Goal: Task Accomplishment & Management: Use online tool/utility

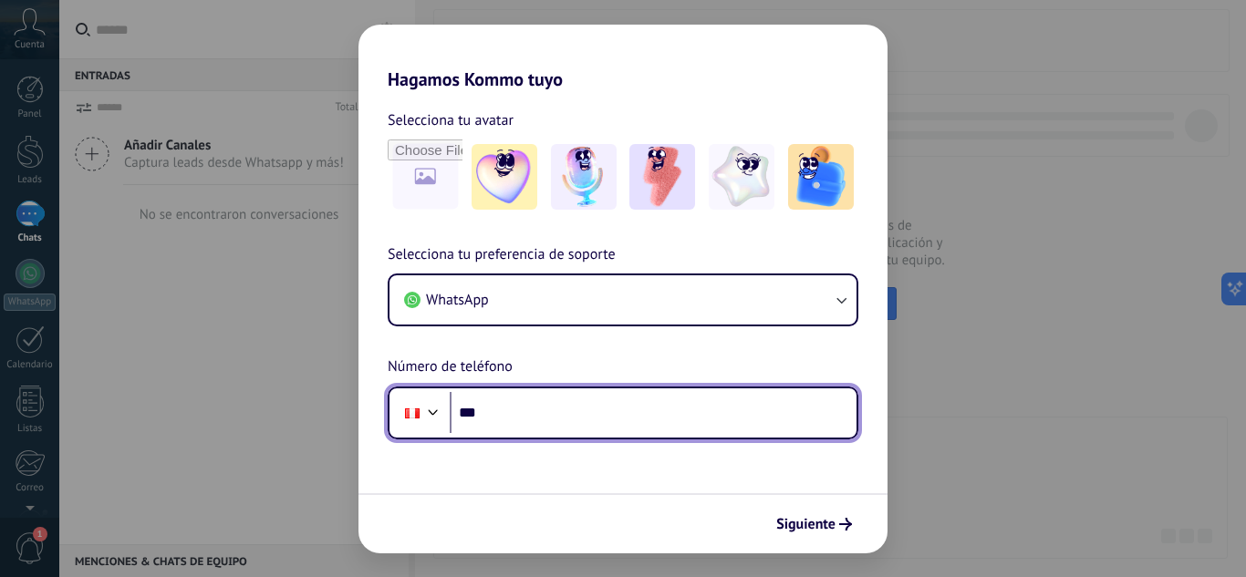
click at [549, 428] on input "***" at bounding box center [653, 413] width 407 height 42
type input "**********"
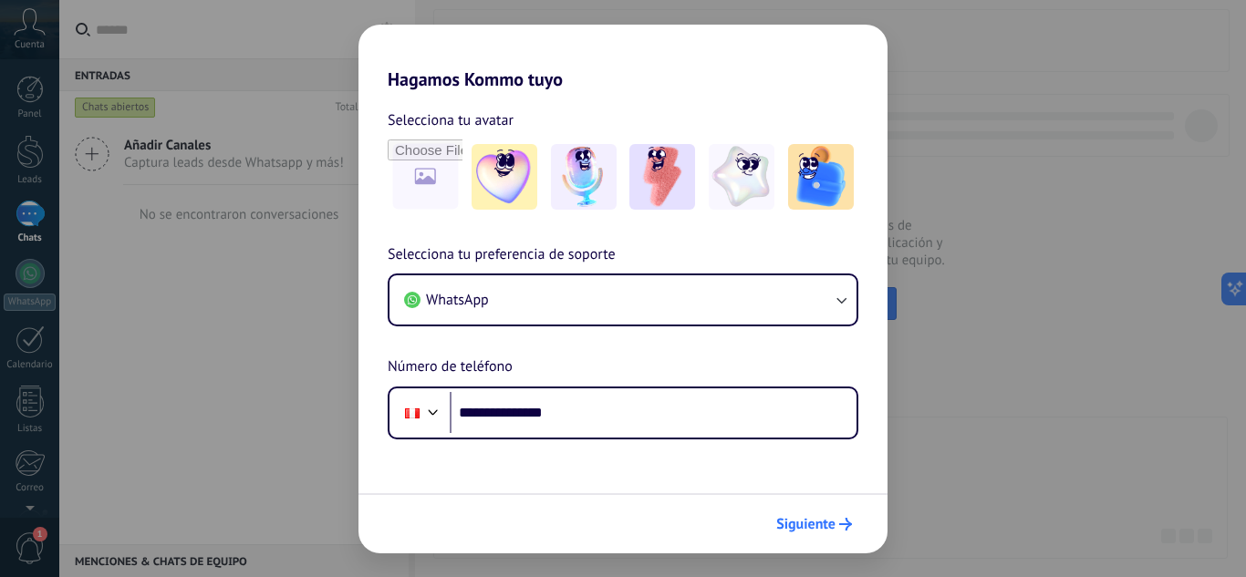
click at [824, 531] on span "Siguiente" at bounding box center [805, 524] width 59 height 13
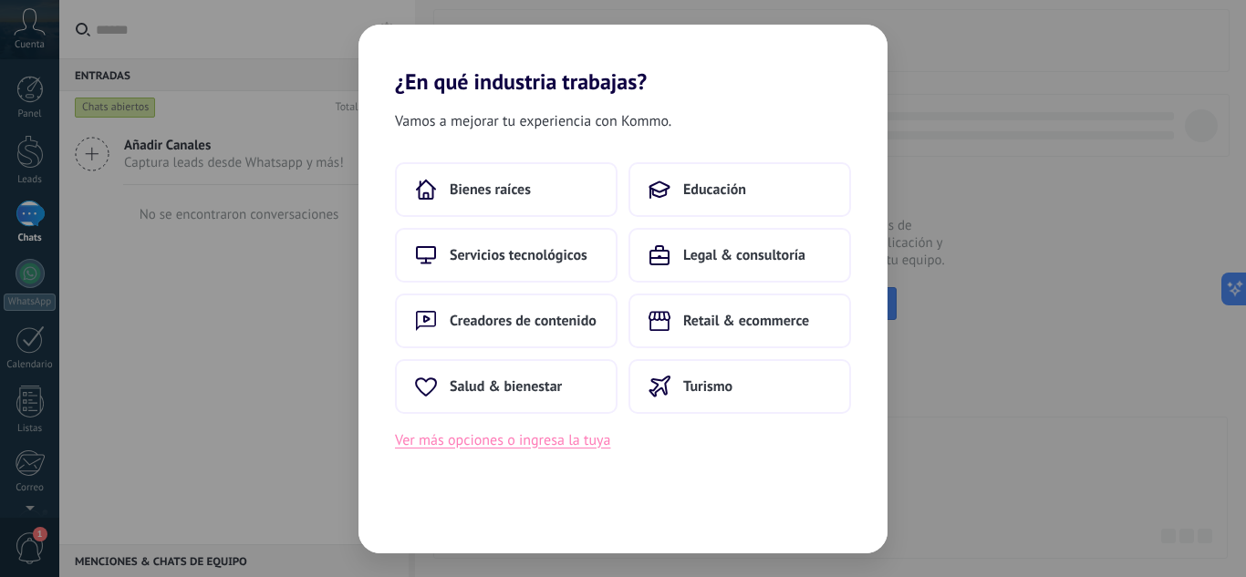
click at [576, 443] on button "Ver más opciones o ingresa la tuya" at bounding box center [502, 441] width 215 height 24
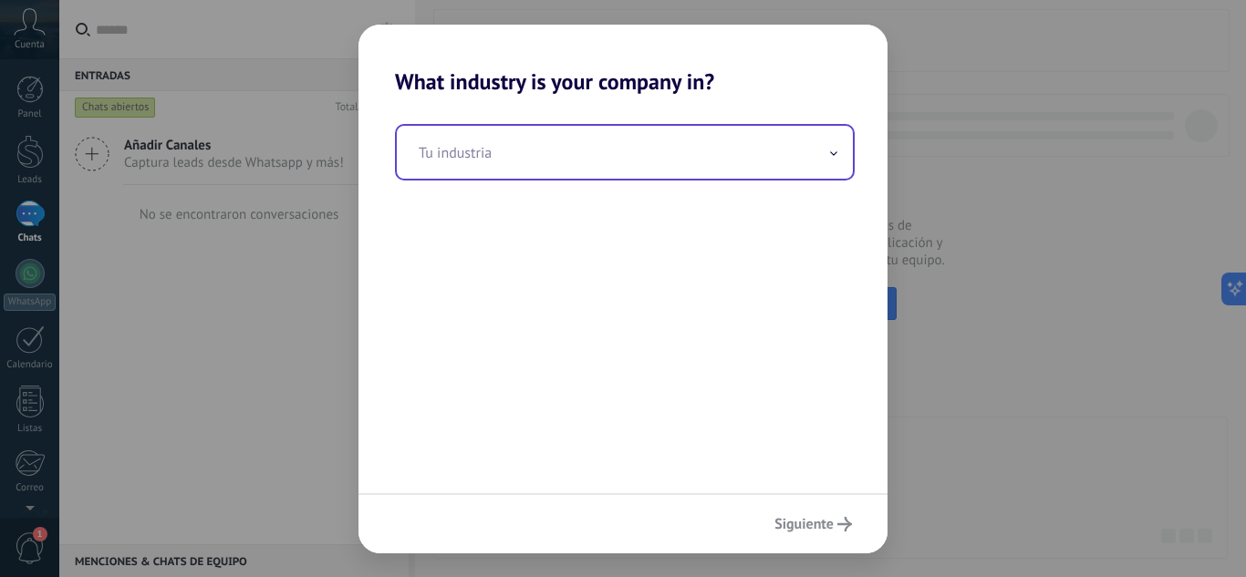
click at [615, 136] on input "text" at bounding box center [625, 152] width 456 height 53
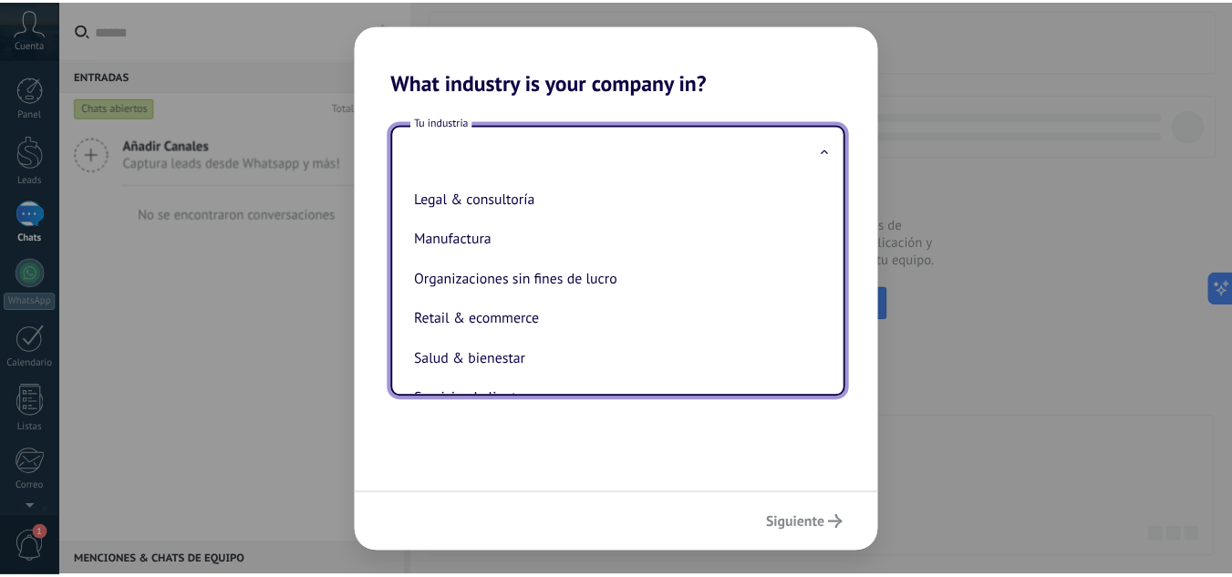
scroll to position [274, 0]
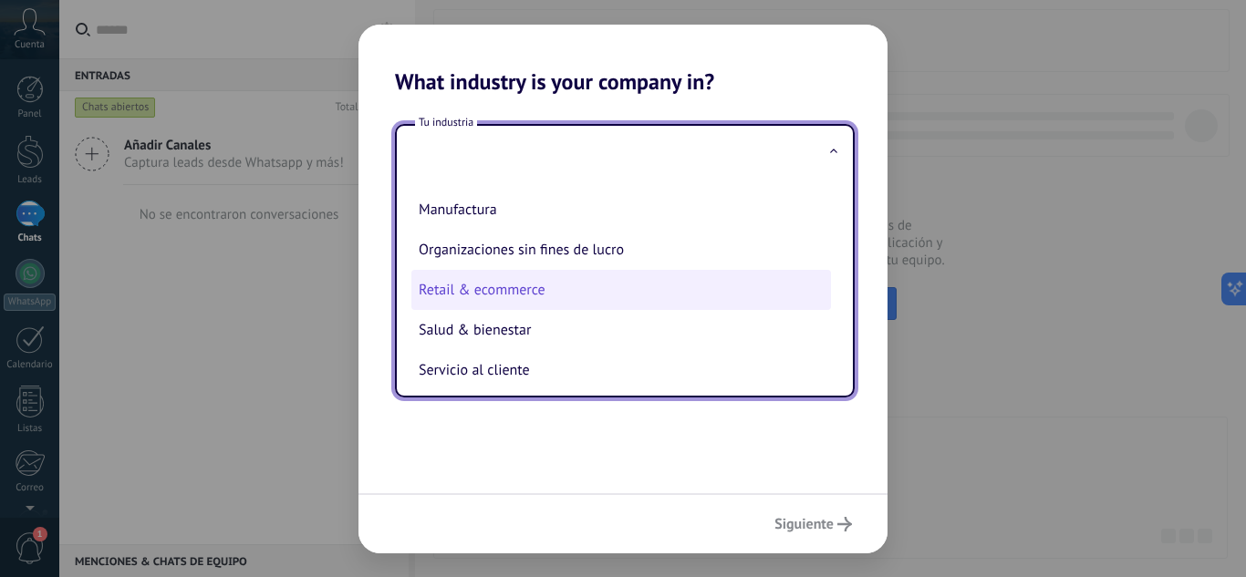
click at [627, 295] on li "Retail & ecommerce" at bounding box center [621, 290] width 420 height 40
type input "**********"
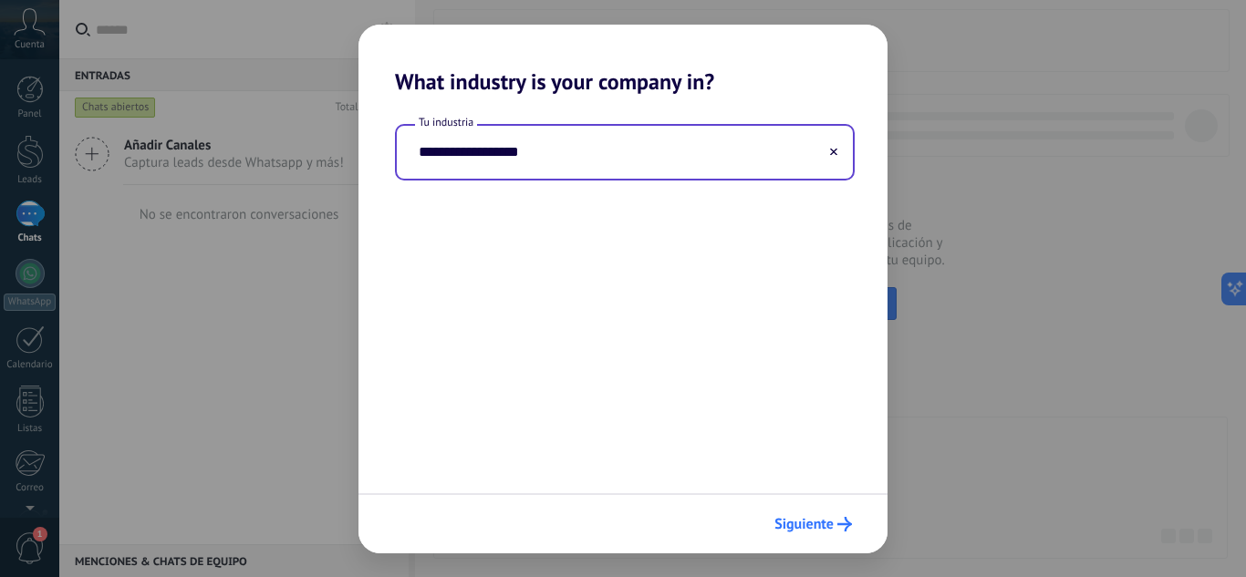
click at [809, 528] on span "Siguiente" at bounding box center [803, 524] width 59 height 13
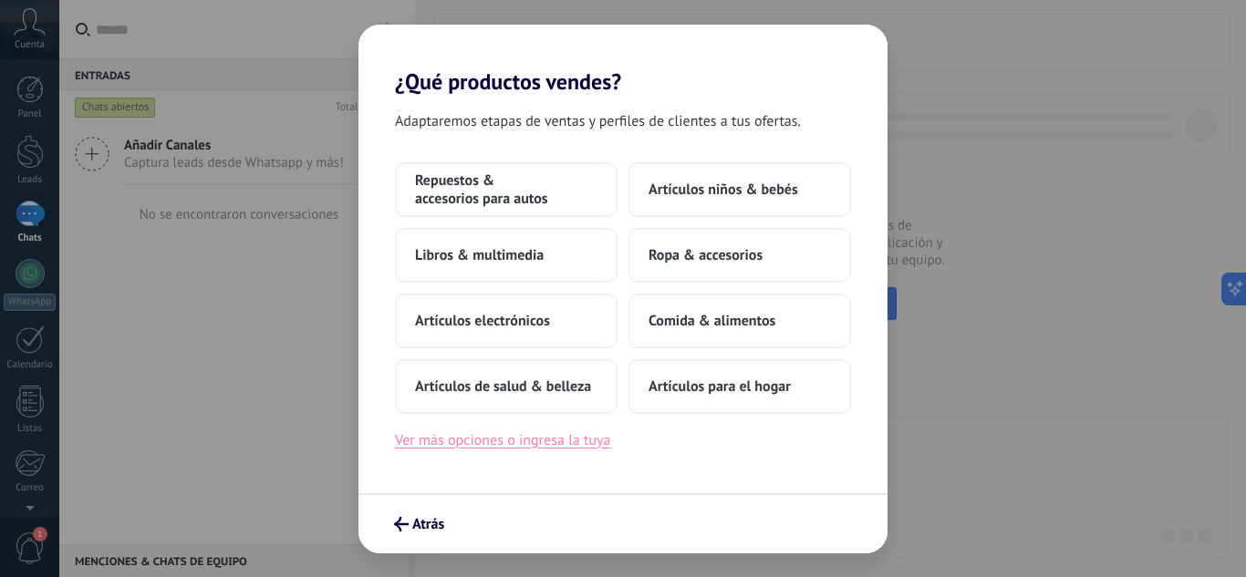
click at [521, 439] on button "Ver más opciones o ingresa la tuya" at bounding box center [502, 441] width 215 height 24
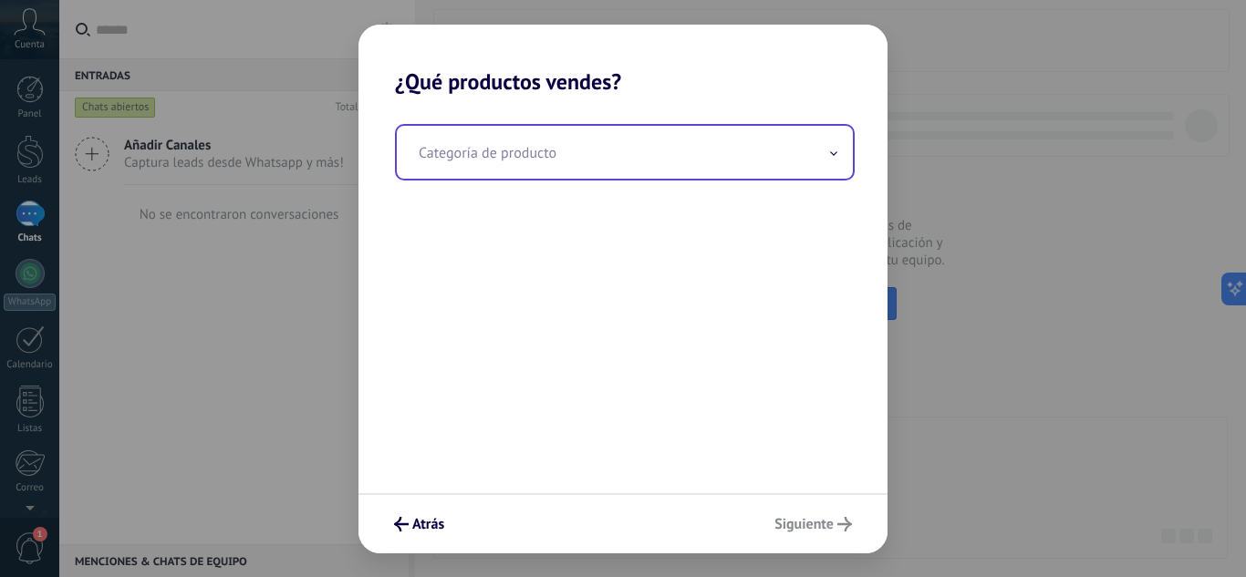
click at [514, 177] on input "text" at bounding box center [625, 152] width 456 height 53
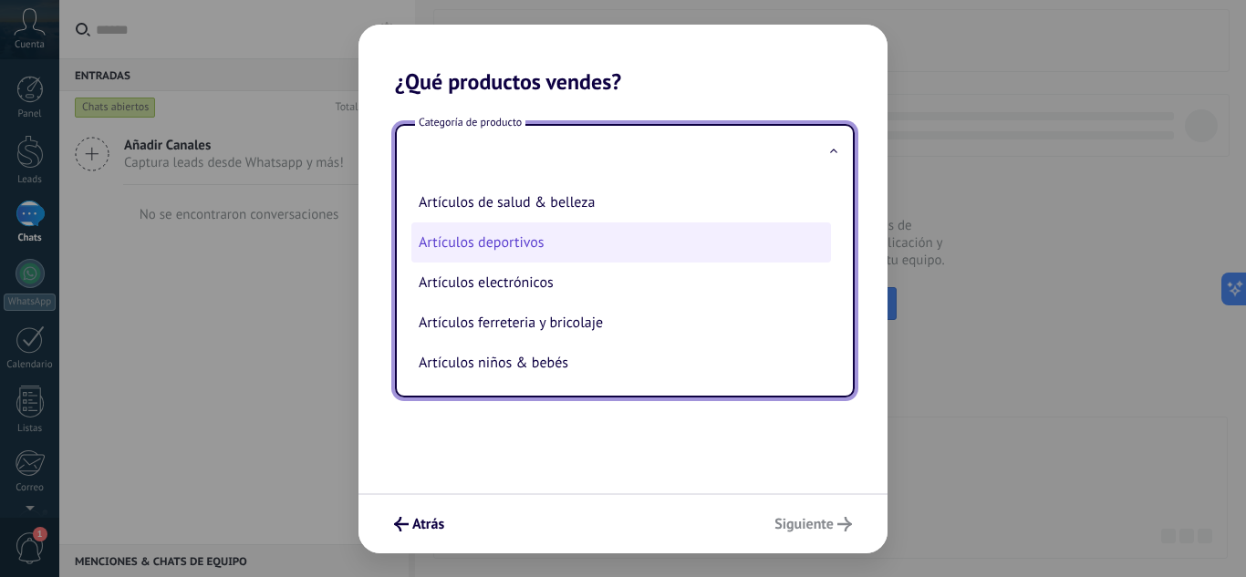
click at [541, 243] on li "Artículos deportivos" at bounding box center [621, 243] width 420 height 40
type input "**********"
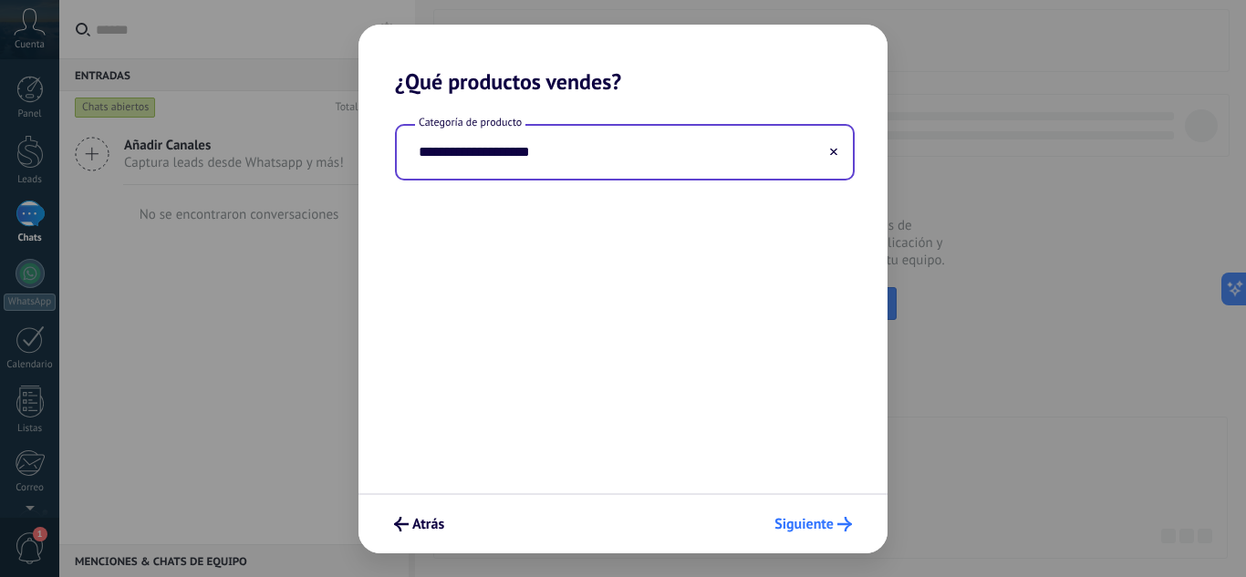
click at [795, 522] on span "Siguiente" at bounding box center [803, 524] width 59 height 13
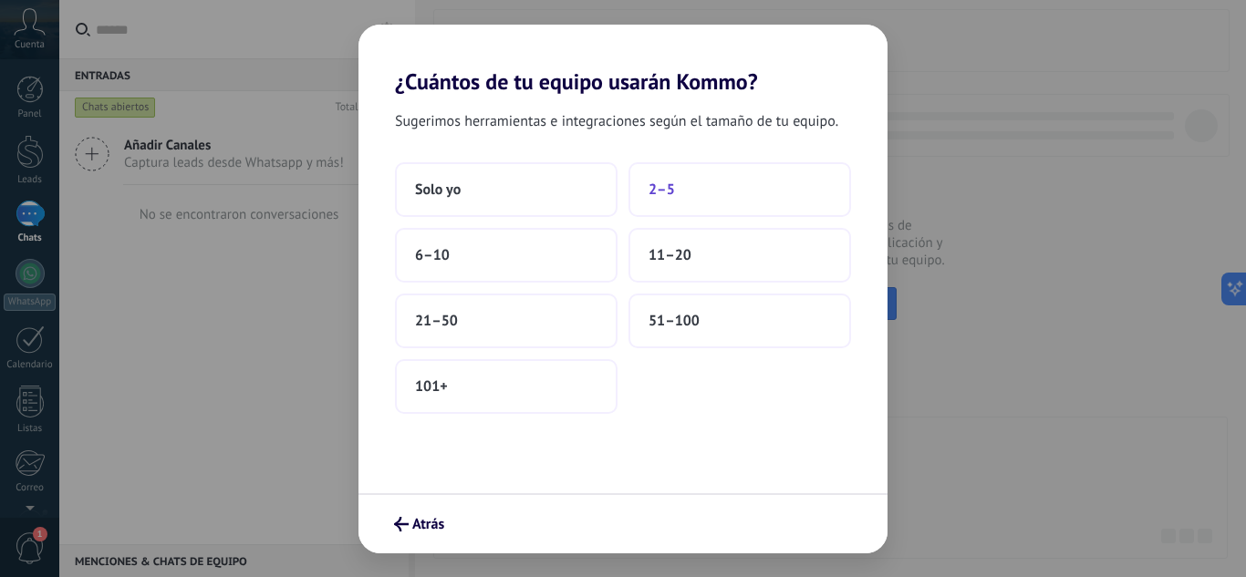
click at [684, 192] on button "2–5" at bounding box center [739, 189] width 223 height 55
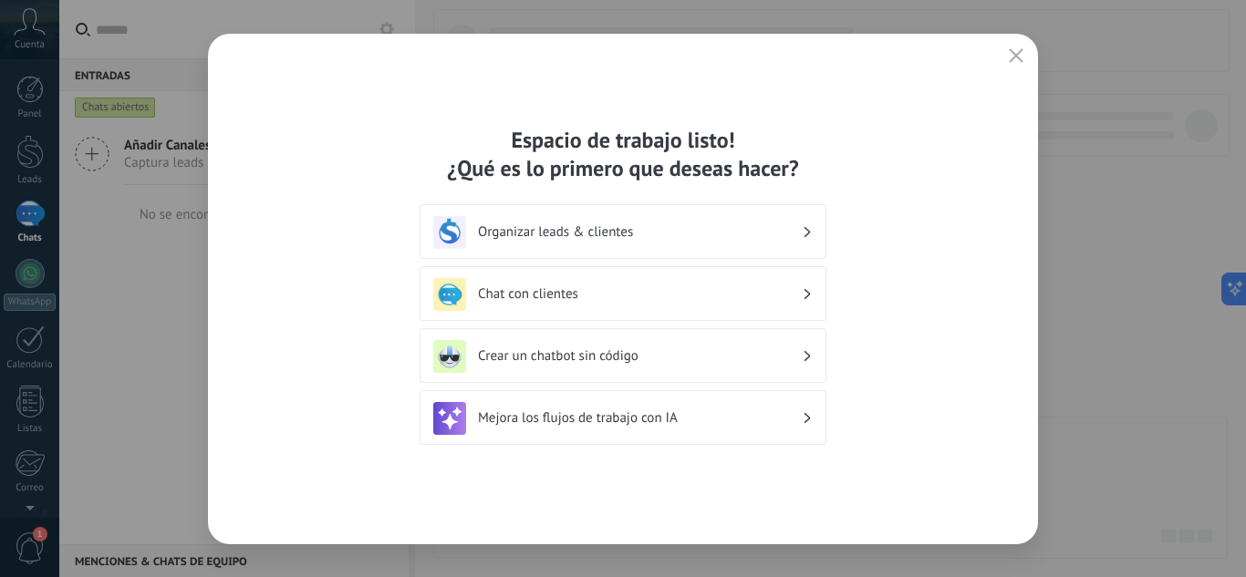
click at [675, 231] on h3 "Organizar leads & clientes" at bounding box center [640, 231] width 324 height 17
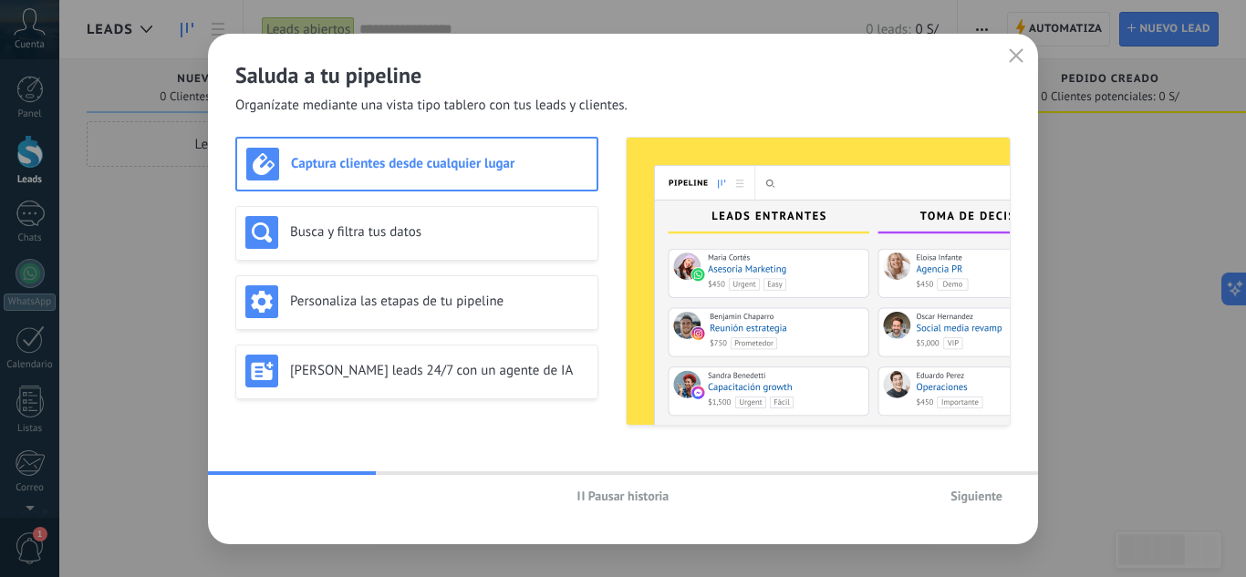
click at [600, 492] on span "Pausar historia" at bounding box center [628, 496] width 81 height 13
click at [982, 496] on span "Siguiente" at bounding box center [976, 496] width 52 height 13
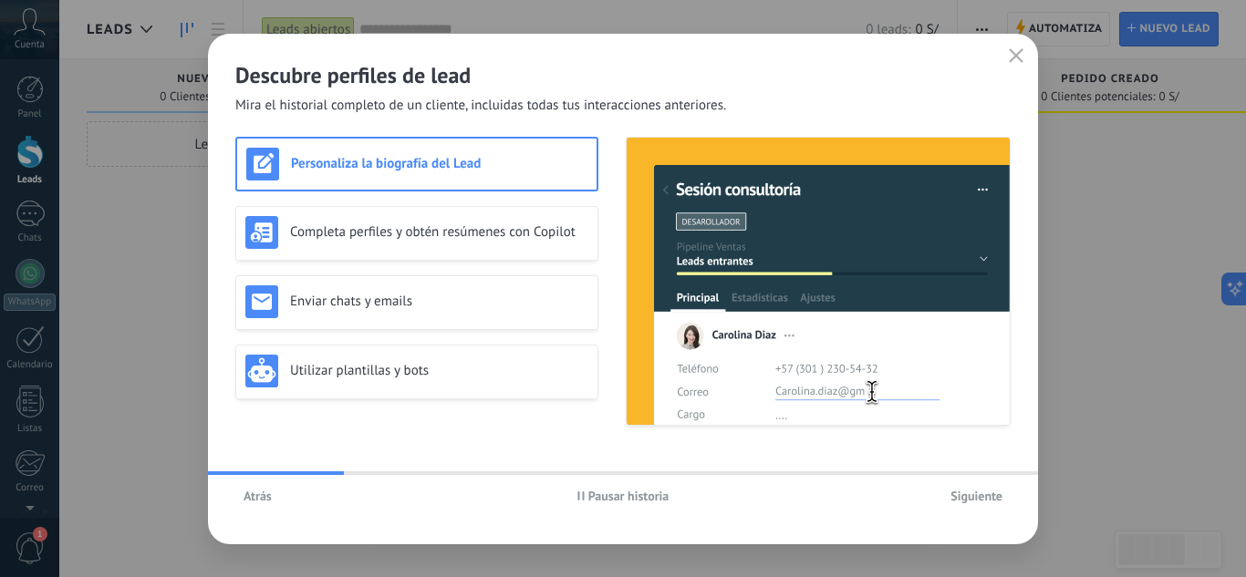
click at [646, 495] on span "Pausar historia" at bounding box center [628, 496] width 81 height 13
click at [975, 498] on span "Siguiente" at bounding box center [976, 496] width 52 height 13
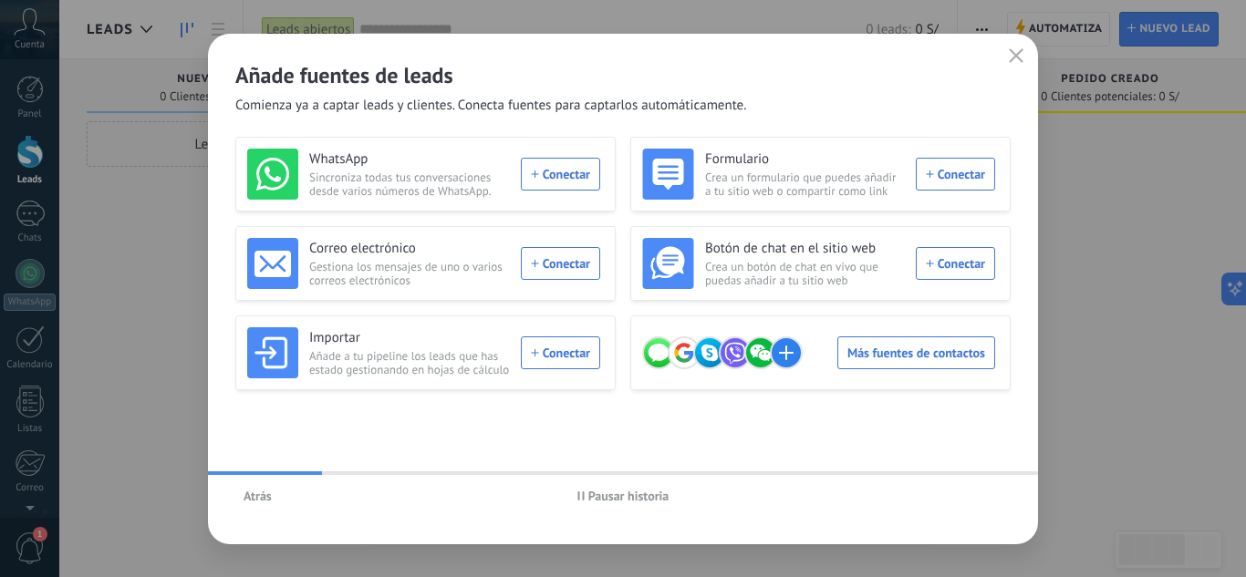
click at [612, 494] on span "Pausar historia" at bounding box center [628, 496] width 81 height 13
click at [1021, 57] on icon "button" at bounding box center [1016, 55] width 15 height 15
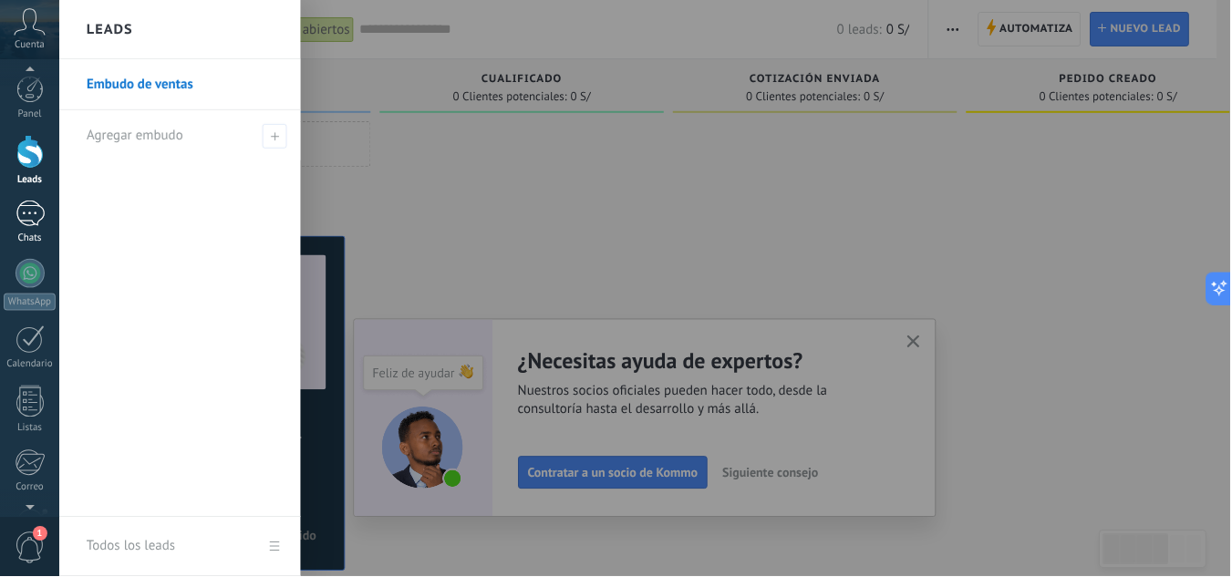
click at [26, 221] on div at bounding box center [30, 214] width 29 height 26
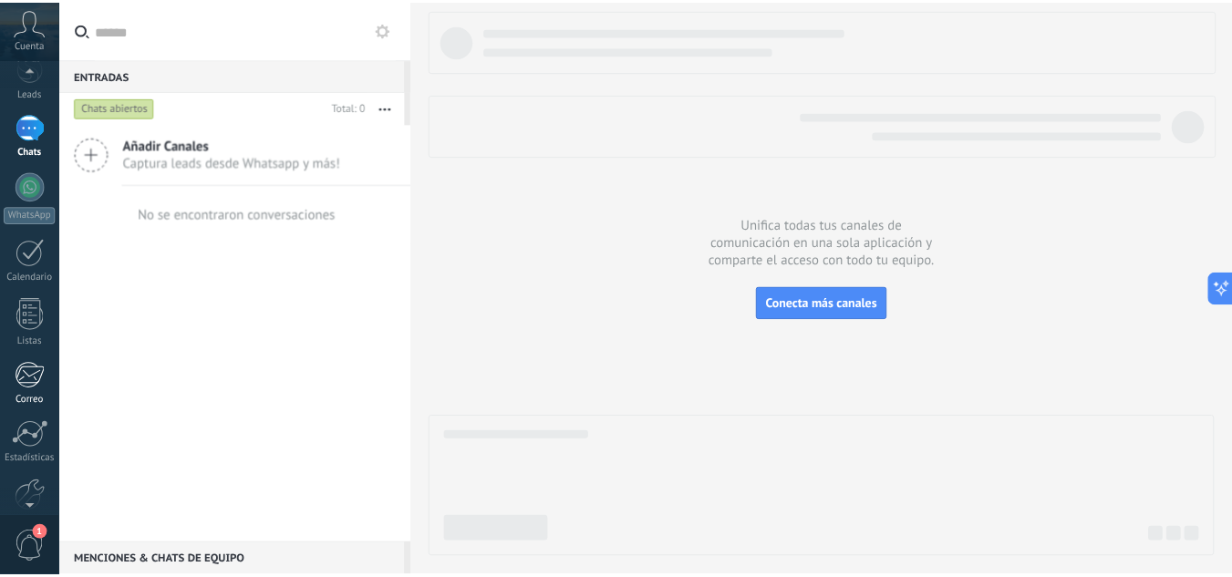
scroll to position [182, 0]
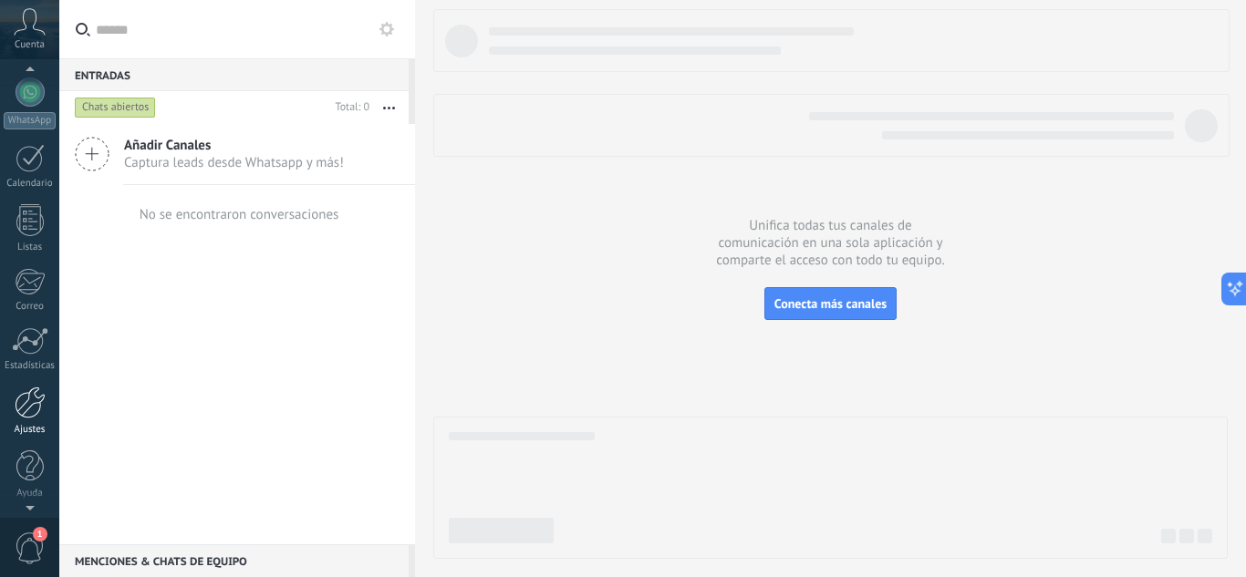
click at [26, 408] on div at bounding box center [30, 403] width 31 height 32
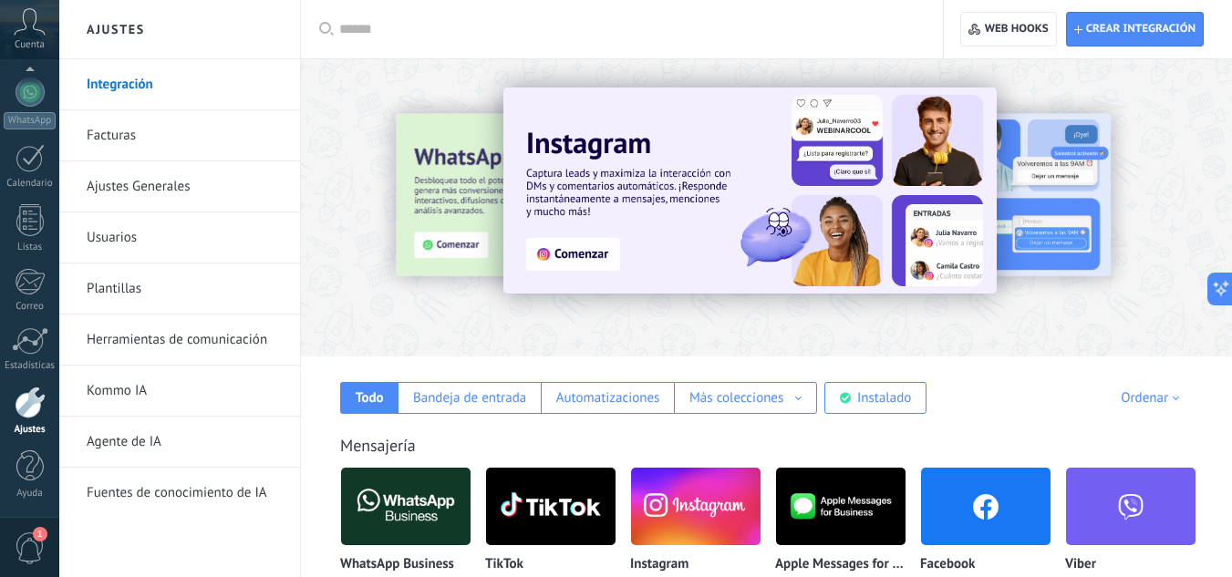
click at [513, 34] on input "text" at bounding box center [628, 29] width 578 height 19
type input "****"
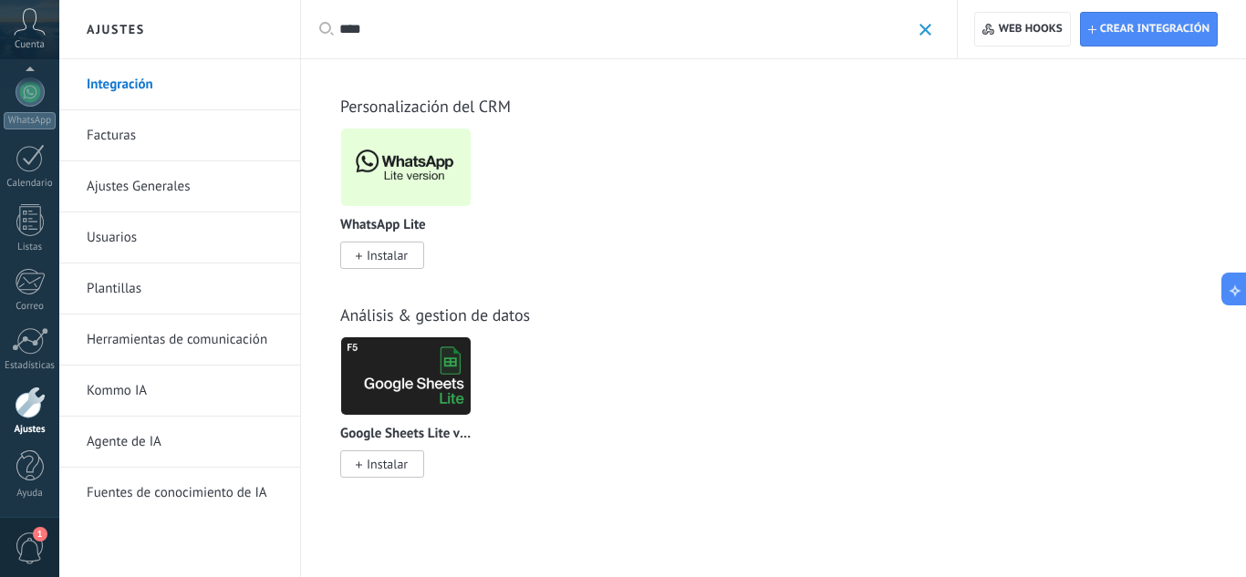
click at [397, 184] on img at bounding box center [406, 167] width 130 height 88
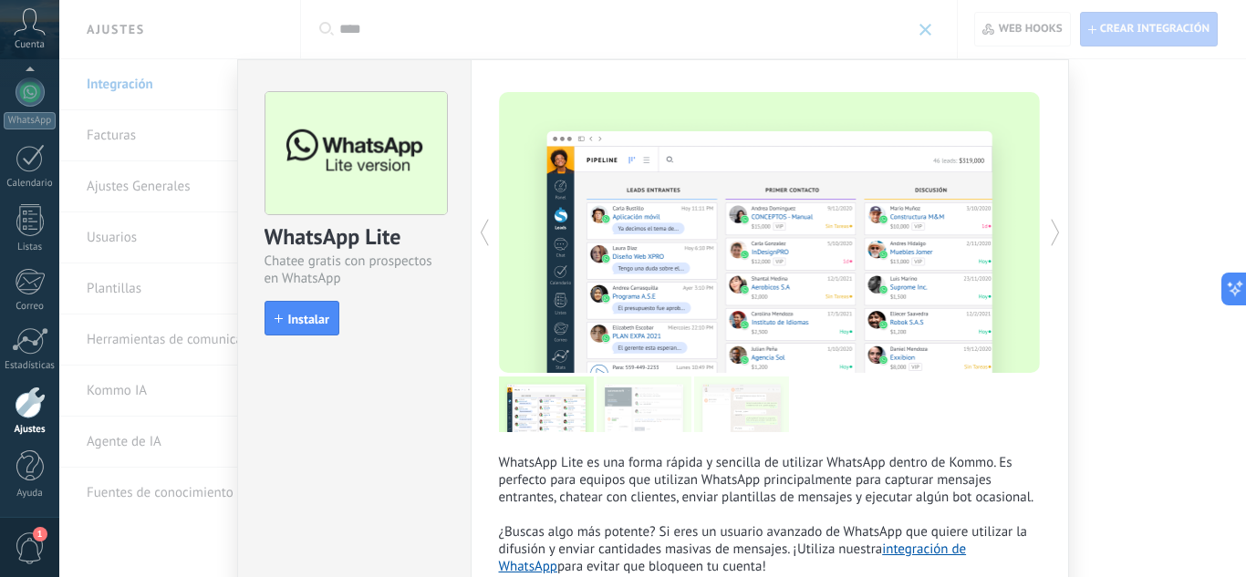
click at [298, 316] on span "Instalar" at bounding box center [308, 319] width 41 height 13
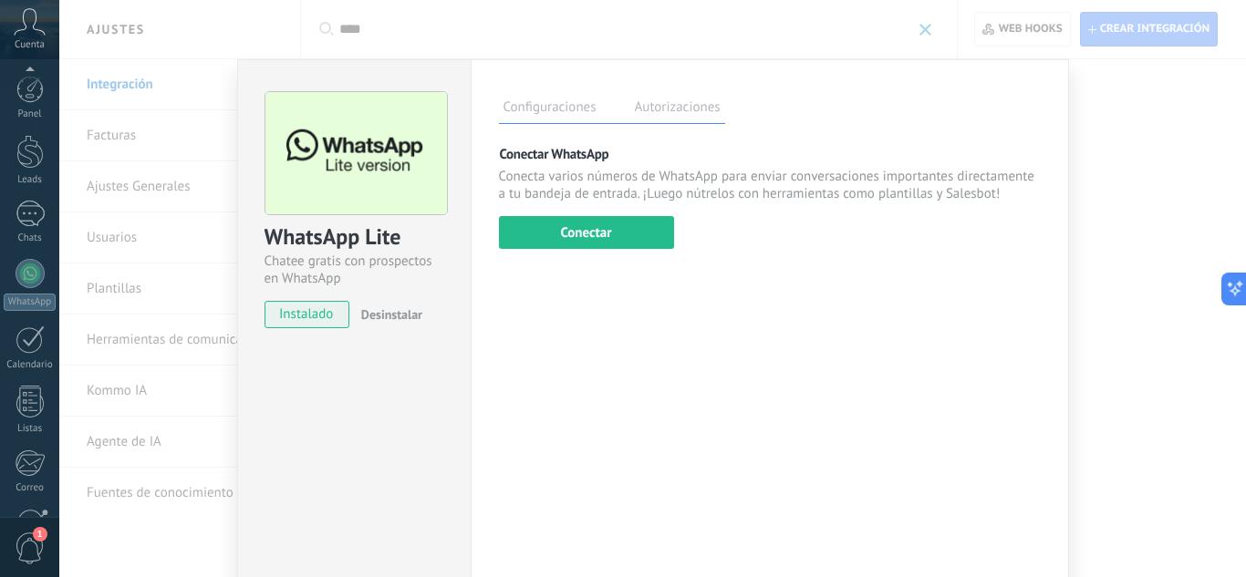
scroll to position [182, 0]
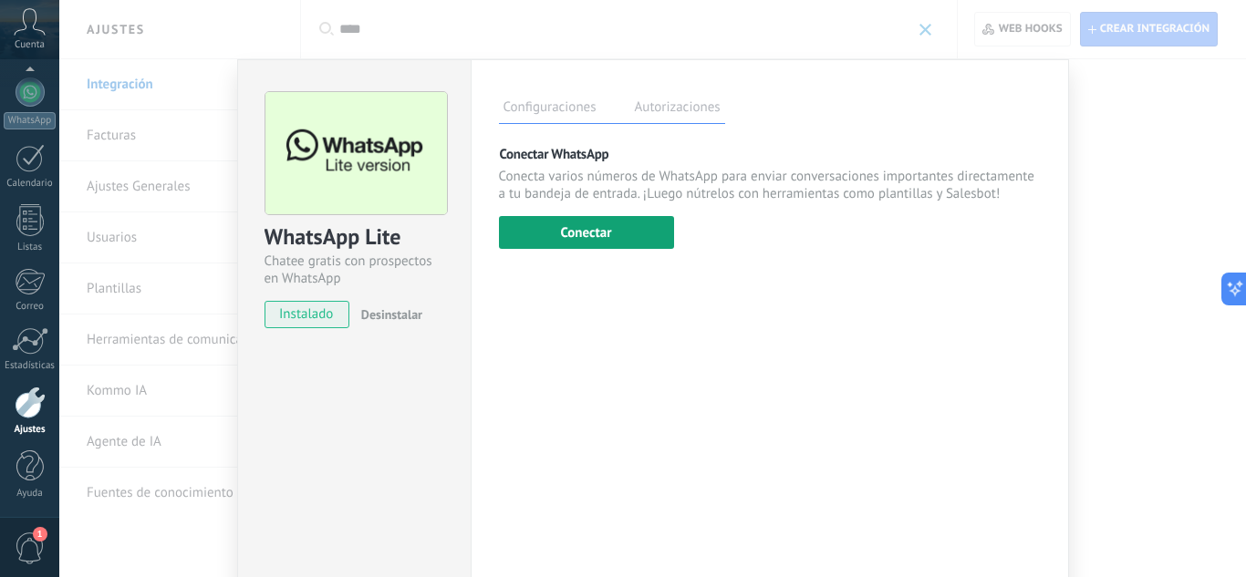
click at [561, 234] on button "Conectar" at bounding box center [586, 232] width 175 height 33
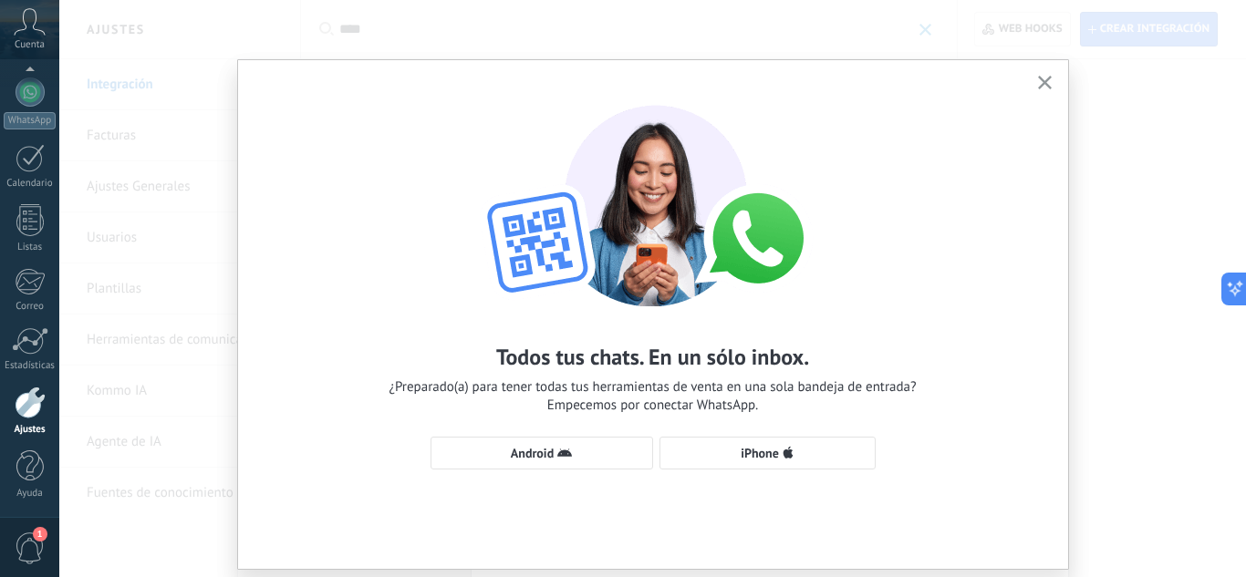
click at [1038, 85] on icon "button" at bounding box center [1045, 83] width 14 height 14
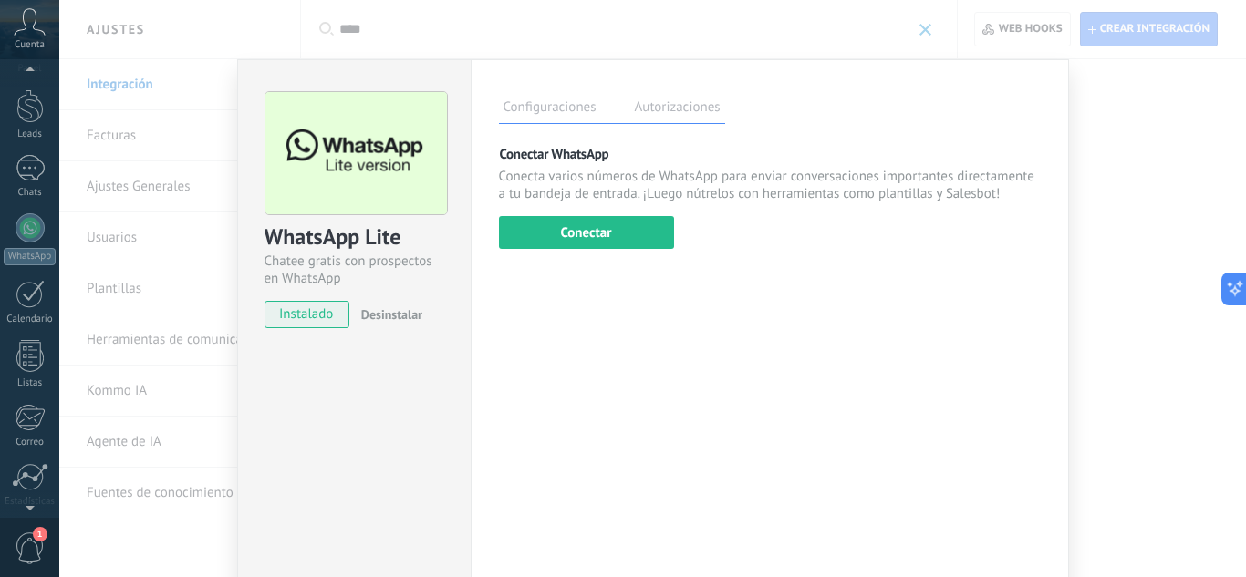
scroll to position [0, 0]
click at [45, 95] on link "Panel" at bounding box center [29, 98] width 59 height 45
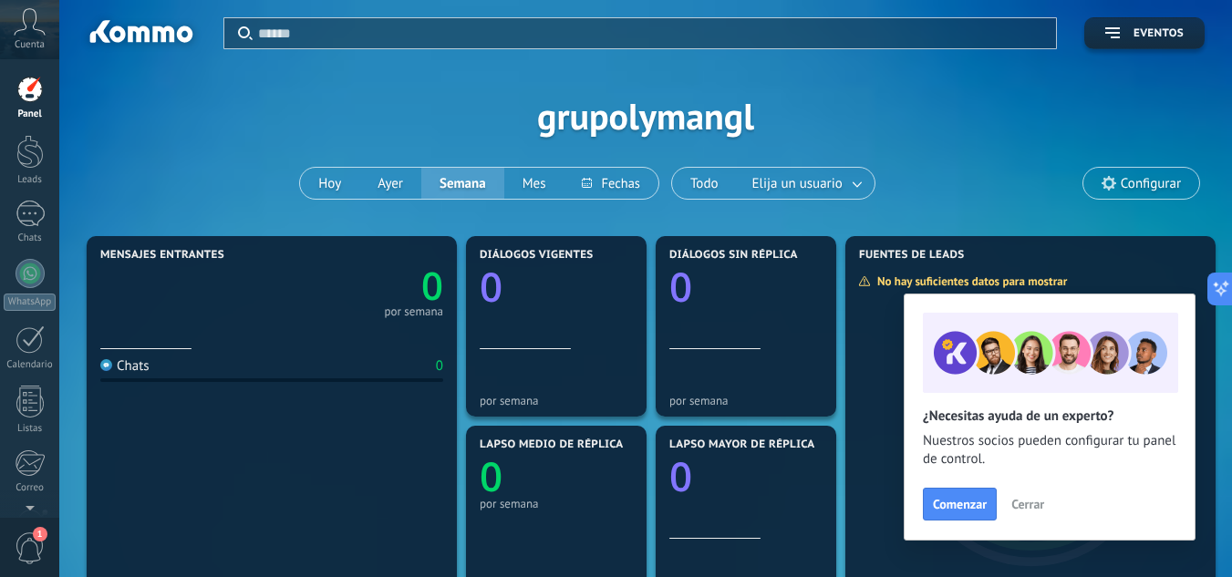
click at [28, 31] on icon at bounding box center [30, 21] width 32 height 27
